Goal: Use online tool/utility: Utilize a website feature to perform a specific function

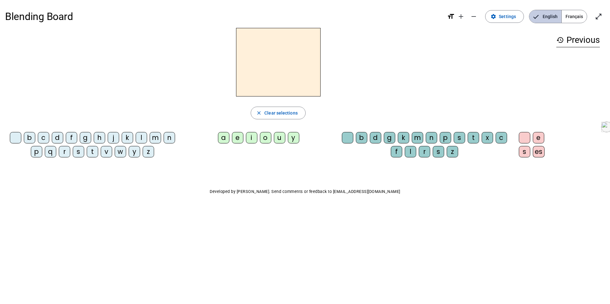
click at [548, 17] on span "English" at bounding box center [545, 16] width 32 height 13
click at [156, 138] on div "m" at bounding box center [155, 137] width 11 height 11
click at [227, 141] on div "a" at bounding box center [223, 137] width 11 height 11
click at [96, 150] on div "t" at bounding box center [92, 151] width 11 height 11
click at [145, 134] on div "l" at bounding box center [141, 137] width 11 height 11
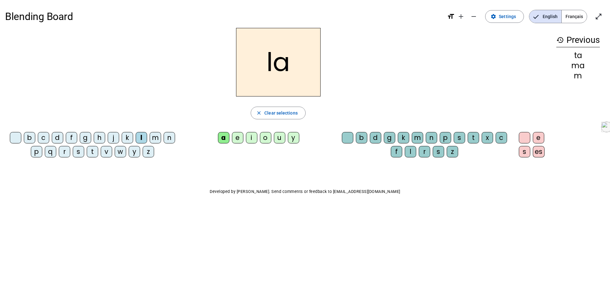
click at [236, 135] on div "e" at bounding box center [237, 137] width 11 height 11
click at [282, 141] on div "u" at bounding box center [279, 137] width 11 height 11
click at [96, 151] on div "t" at bounding box center [92, 151] width 11 height 11
click at [31, 142] on div "b" at bounding box center [29, 137] width 11 height 11
click at [31, 135] on div "b" at bounding box center [29, 137] width 11 height 11
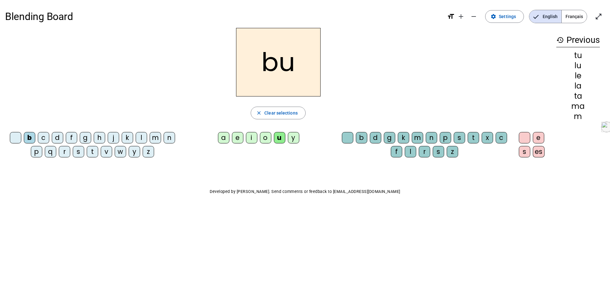
click at [346, 136] on div at bounding box center [347, 137] width 11 height 11
click at [62, 139] on div "d" at bounding box center [57, 137] width 11 height 11
click at [238, 139] on div "e" at bounding box center [237, 137] width 11 height 11
click at [158, 136] on div "m" at bounding box center [155, 137] width 11 height 11
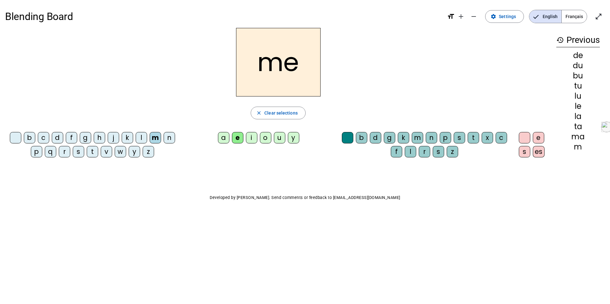
click at [114, 135] on div "j" at bounding box center [113, 137] width 11 height 11
